Goal: Information Seeking & Learning: Learn about a topic

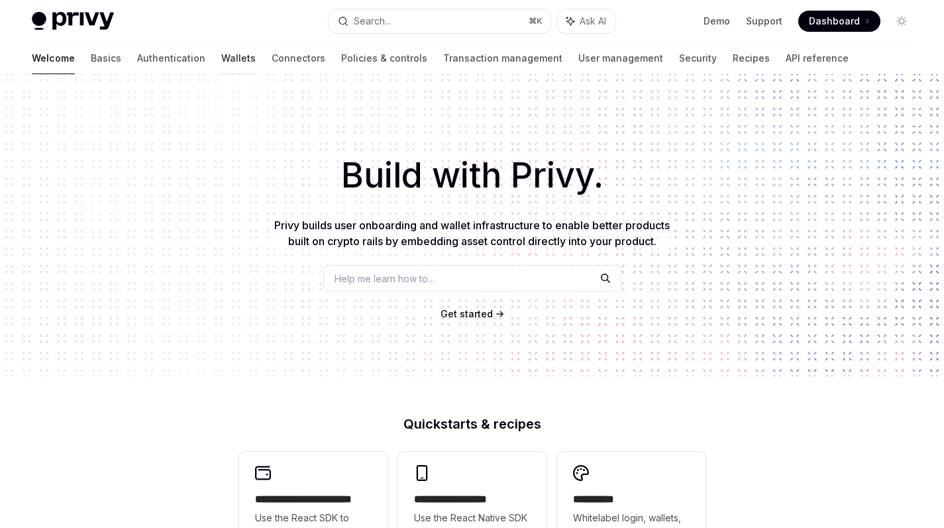
click at [221, 56] on link "Wallets" at bounding box center [238, 58] width 34 height 32
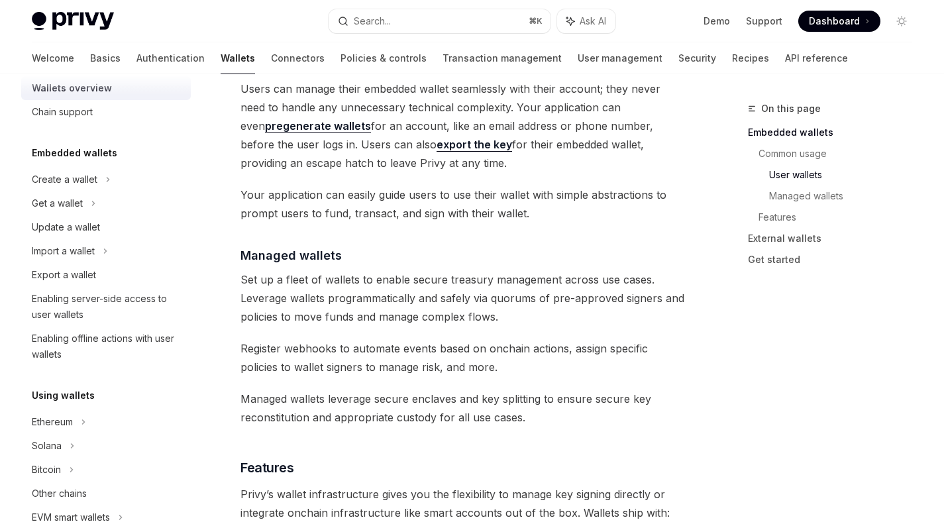
scroll to position [1110, 0]
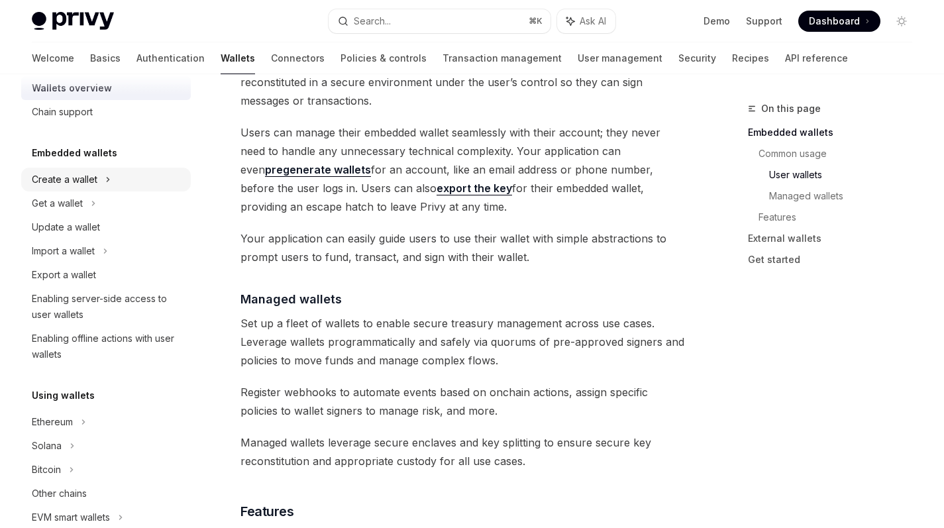
click at [89, 173] on div "Create a wallet" at bounding box center [65, 179] width 66 height 16
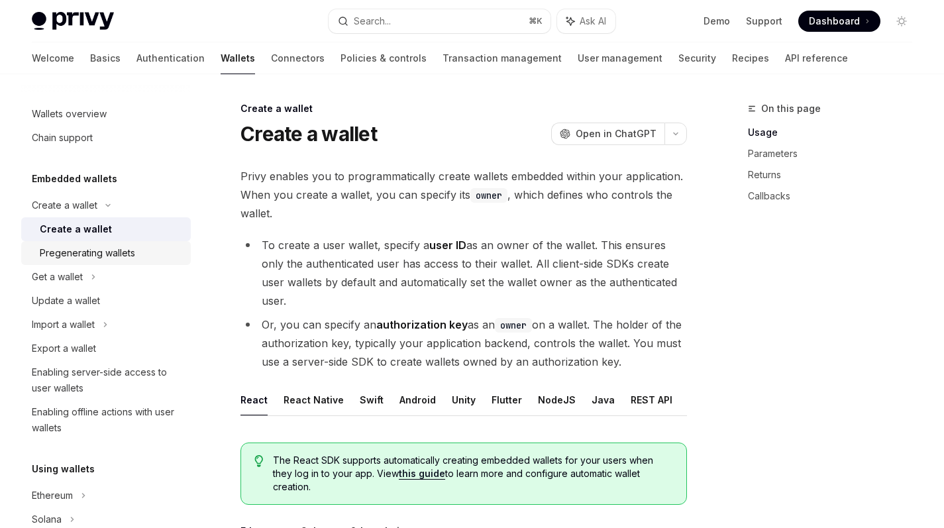
click at [95, 254] on div "Pregenerating wallets" at bounding box center [87, 253] width 95 height 16
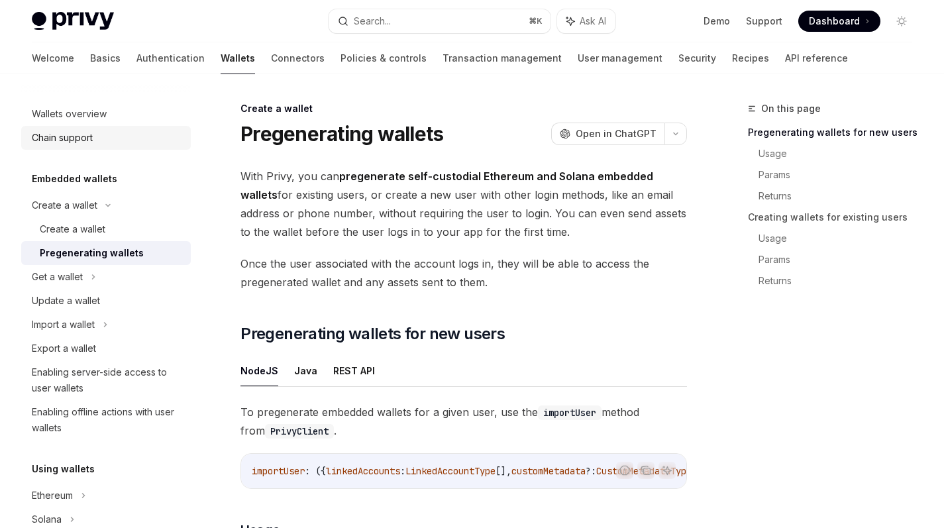
click at [97, 136] on div "Chain support" at bounding box center [107, 138] width 151 height 16
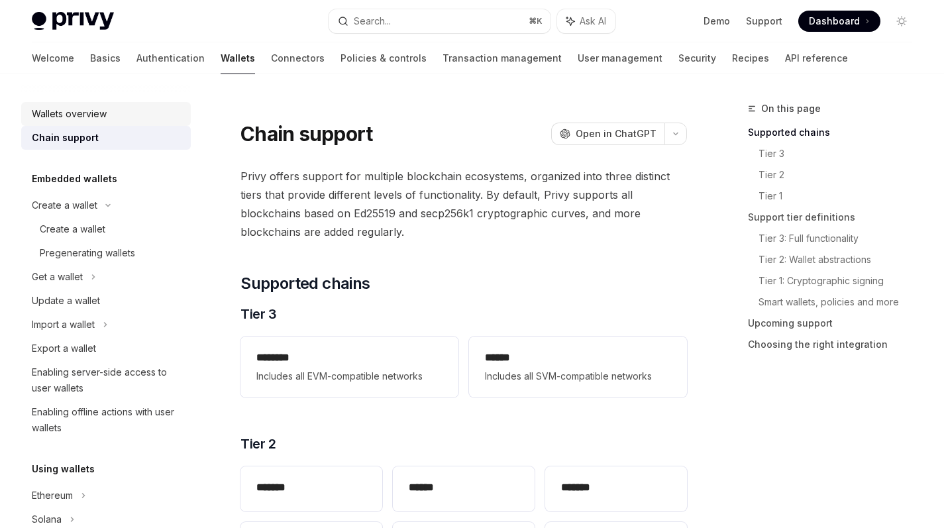
click at [57, 116] on div "Wallets overview" at bounding box center [69, 114] width 75 height 16
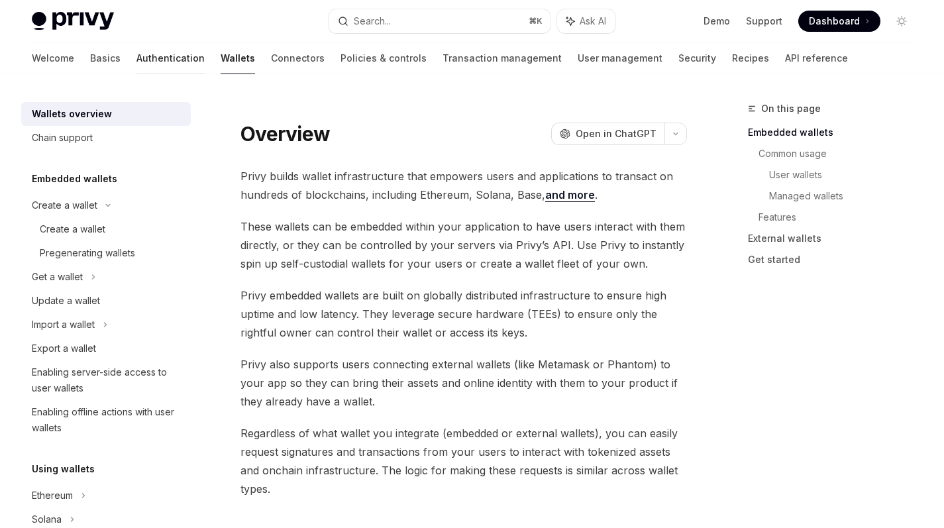
click at [136, 60] on link "Authentication" at bounding box center [170, 58] width 68 height 32
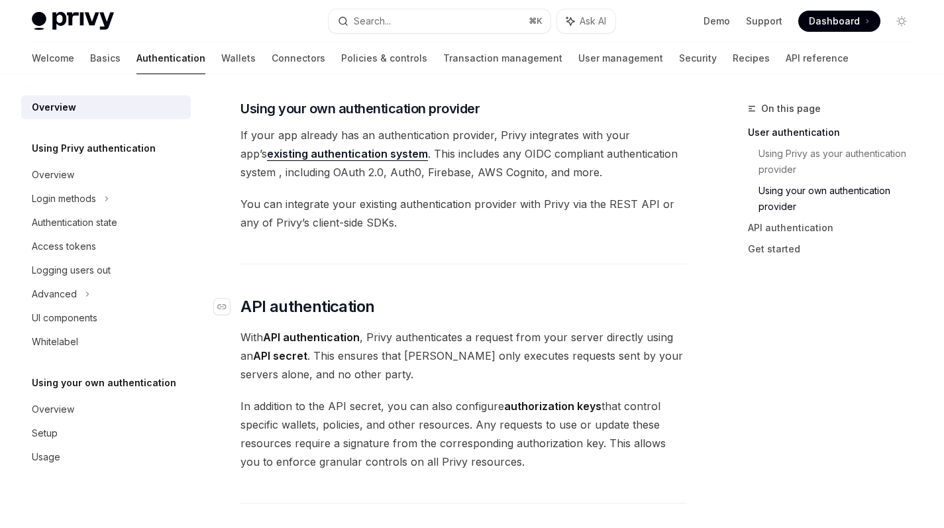
scroll to position [690, 0]
click at [81, 301] on div "Advanced" at bounding box center [106, 294] width 170 height 24
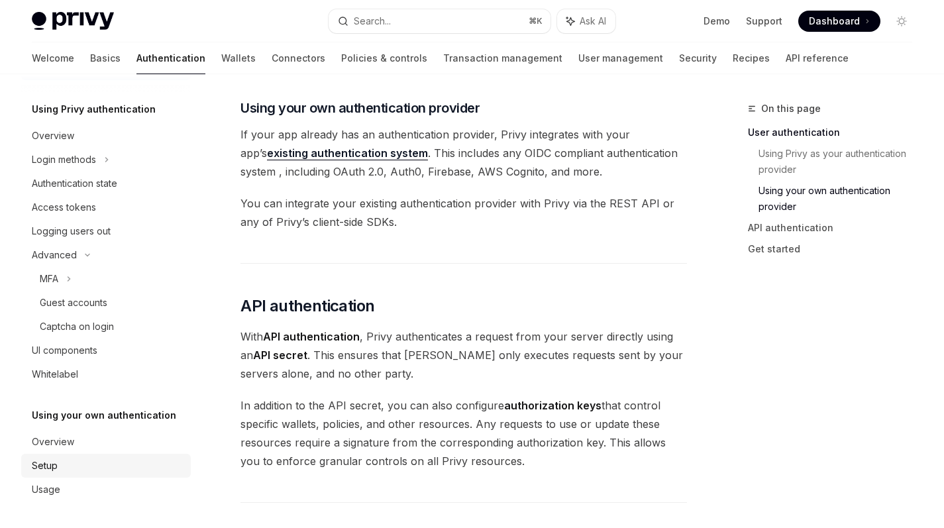
scroll to position [39, 0]
click at [63, 455] on link "Setup" at bounding box center [106, 466] width 170 height 24
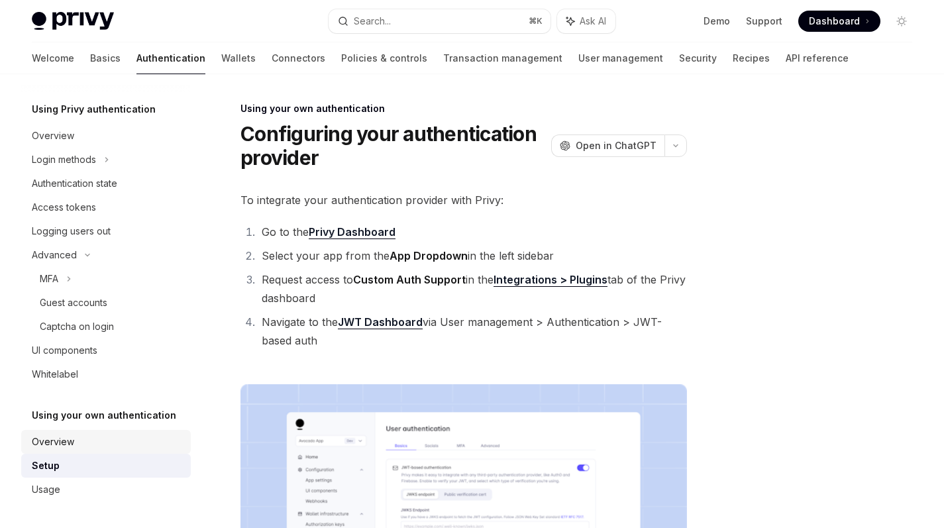
click at [69, 434] on div "Overview" at bounding box center [53, 442] width 42 height 16
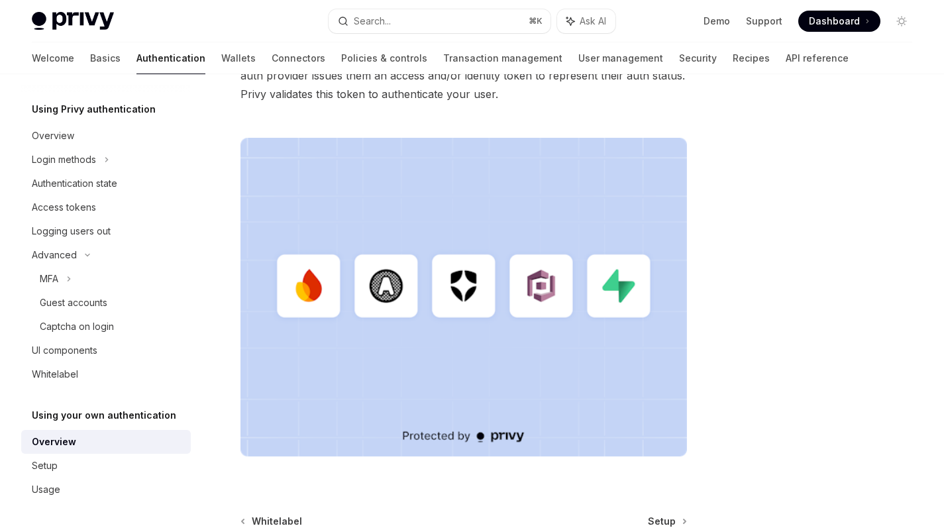
scroll to position [260, 0]
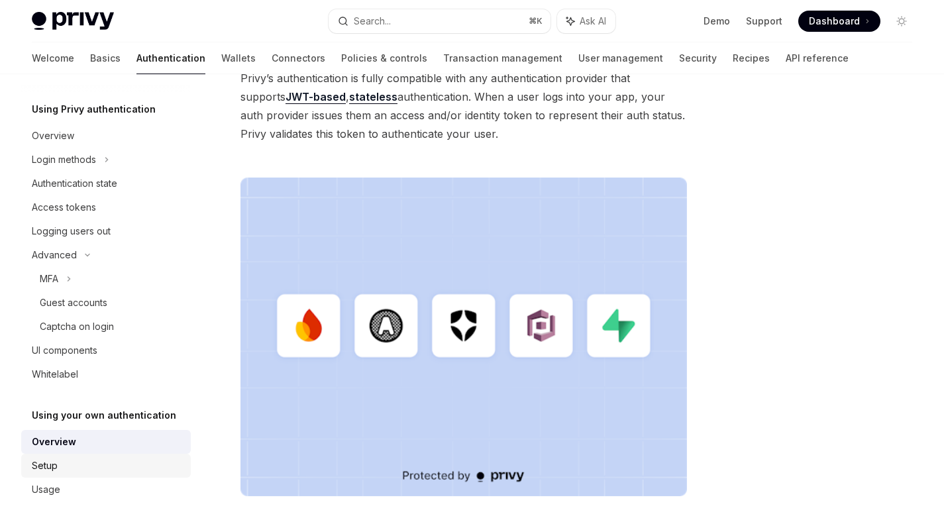
click at [59, 465] on div "Setup" at bounding box center [107, 466] width 151 height 16
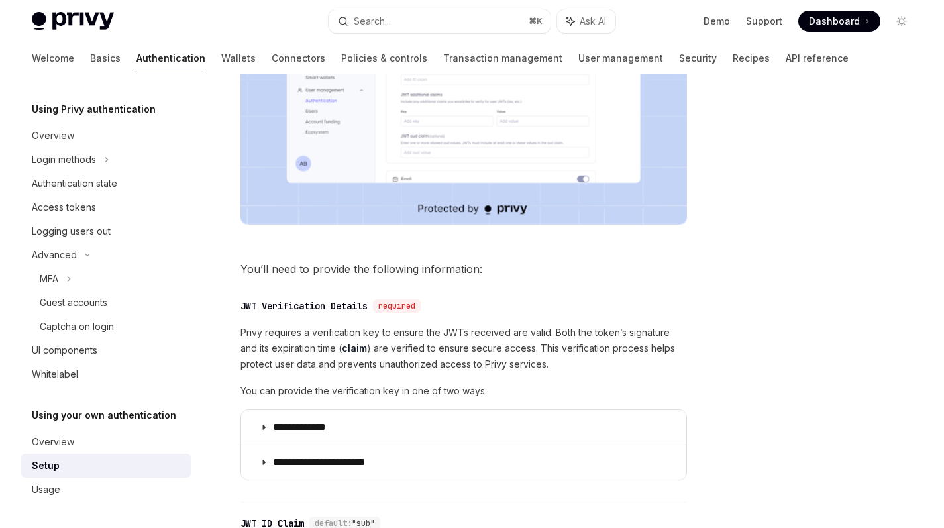
scroll to position [667, 0]
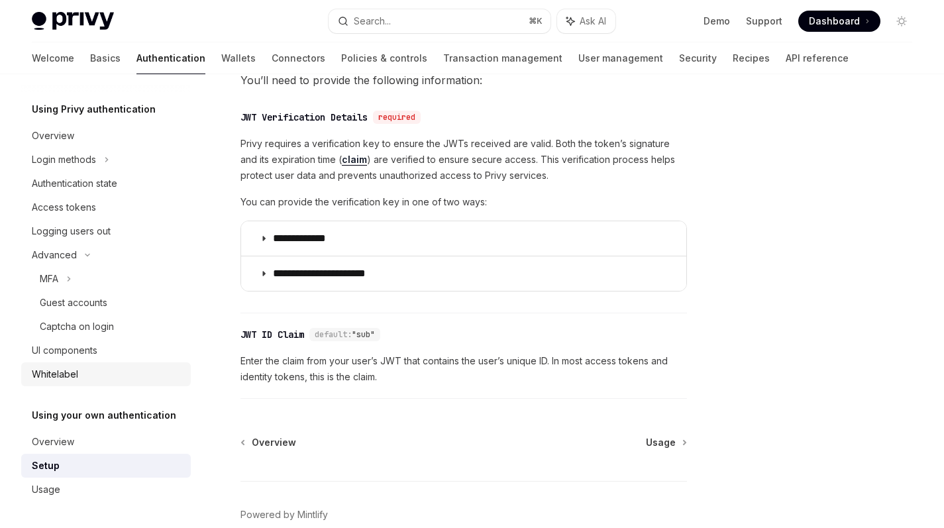
click at [68, 377] on div "Whitelabel" at bounding box center [55, 374] width 46 height 16
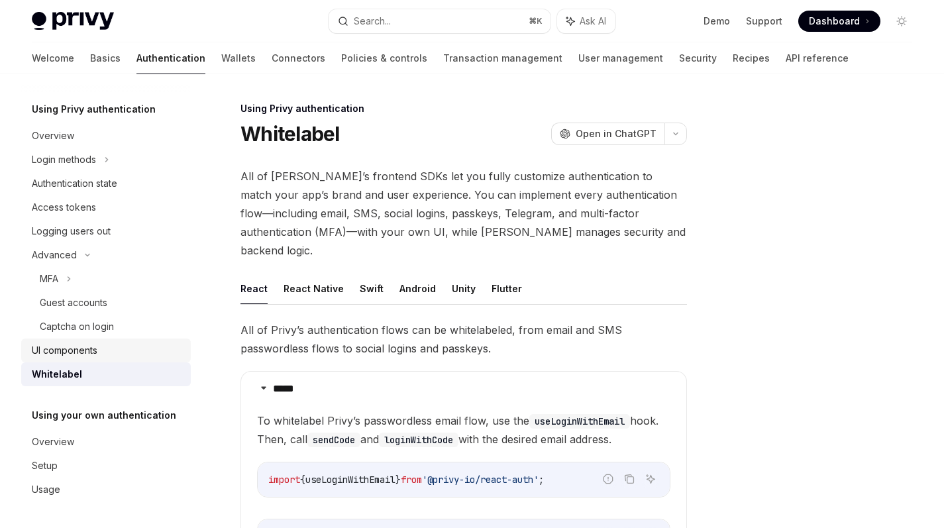
click at [83, 354] on div "UI components" at bounding box center [65, 350] width 66 height 16
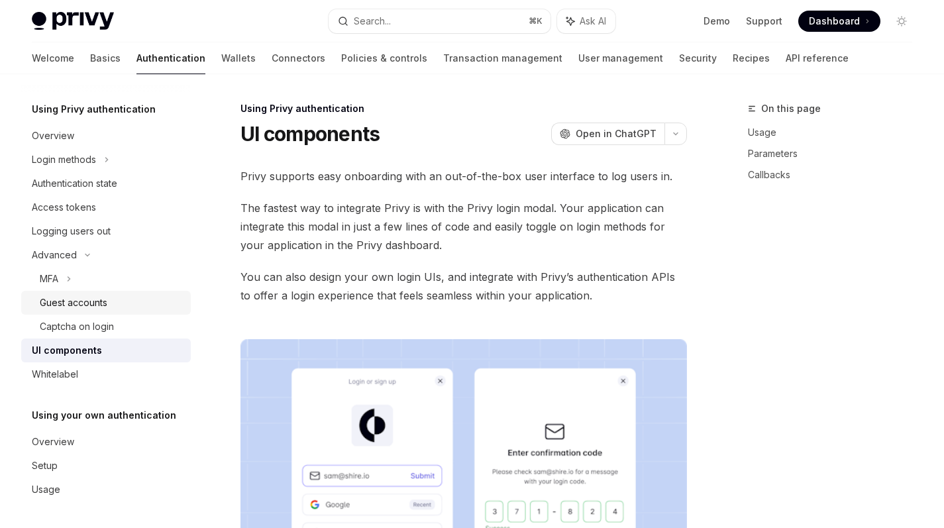
click at [101, 309] on div "Guest accounts" at bounding box center [74, 303] width 68 height 16
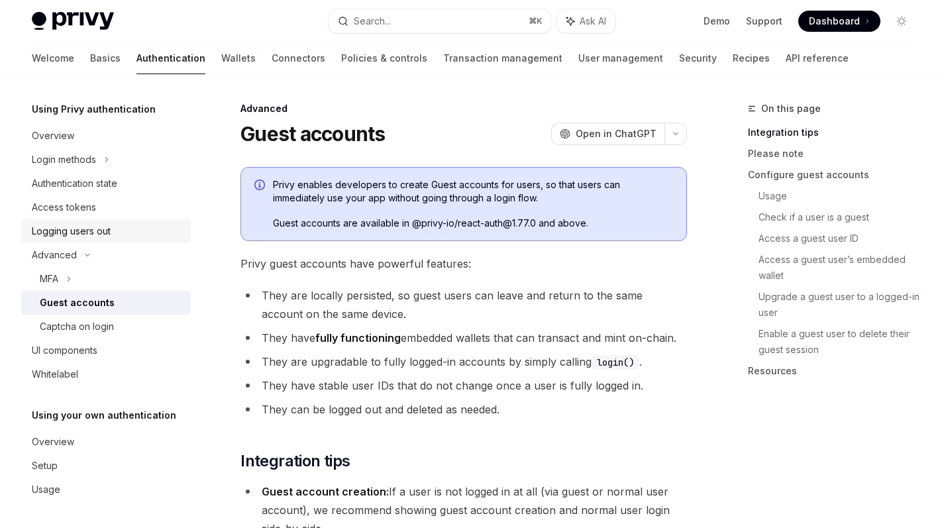
click at [91, 240] on link "Logging users out" at bounding box center [106, 231] width 170 height 24
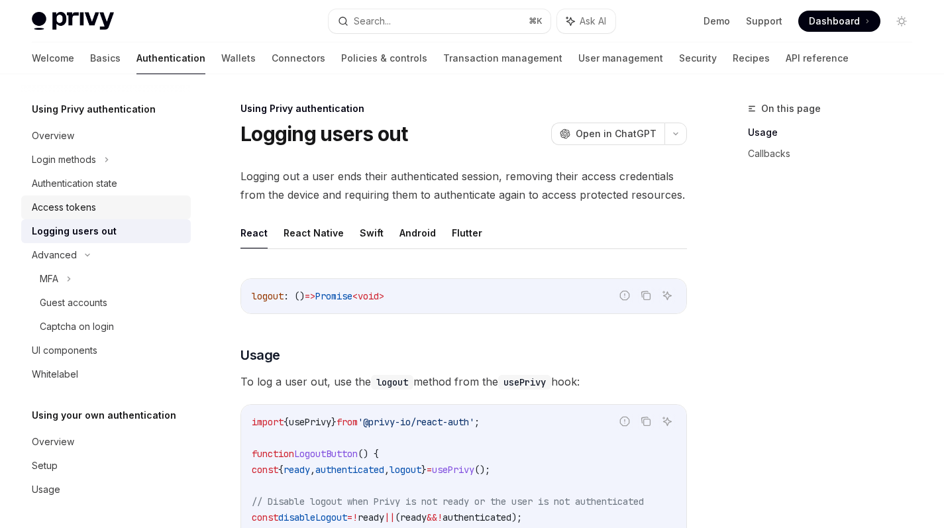
click at [89, 202] on div "Access tokens" at bounding box center [64, 207] width 64 height 16
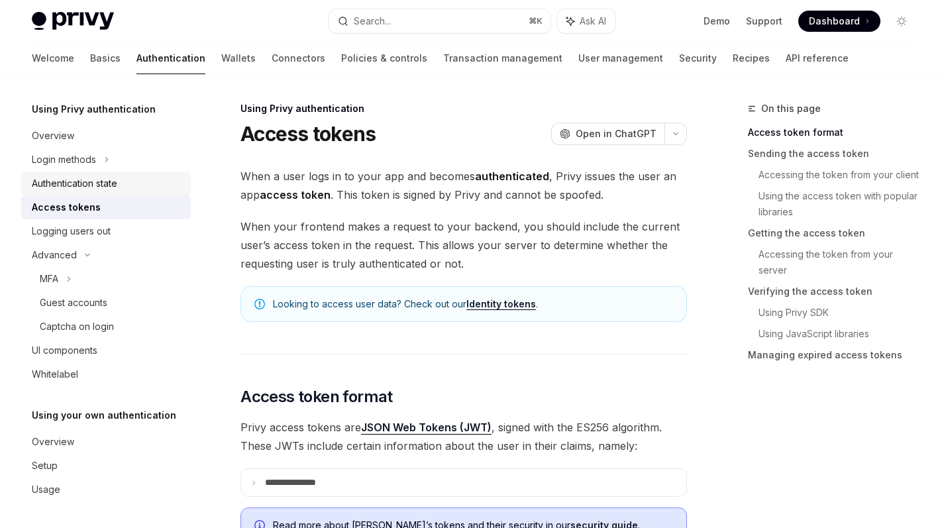
click at [113, 184] on div "Authentication state" at bounding box center [74, 183] width 85 height 16
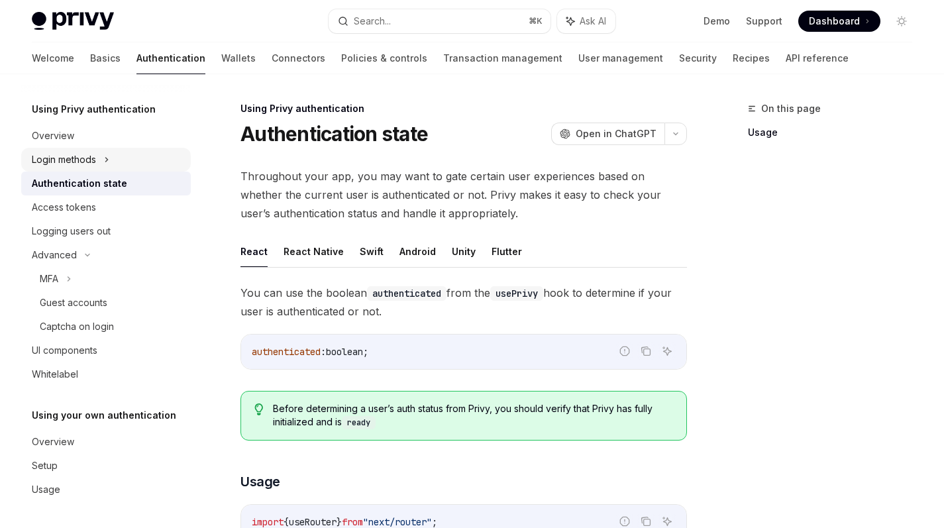
click at [77, 156] on div "Login methods" at bounding box center [64, 160] width 64 height 16
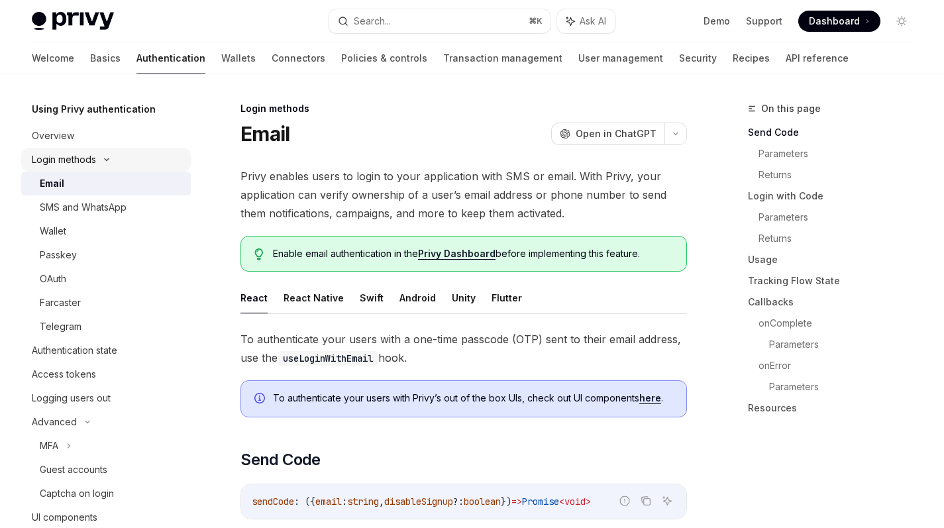
click at [92, 153] on div "Login methods" at bounding box center [64, 160] width 64 height 16
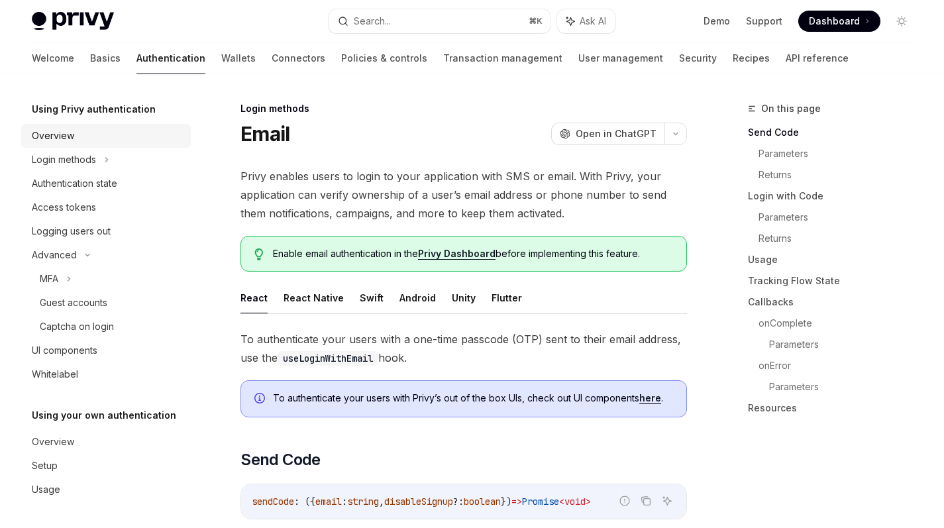
click at [64, 136] on div "Overview" at bounding box center [53, 136] width 42 height 16
type textarea "*"
